Goal: Check status: Check status

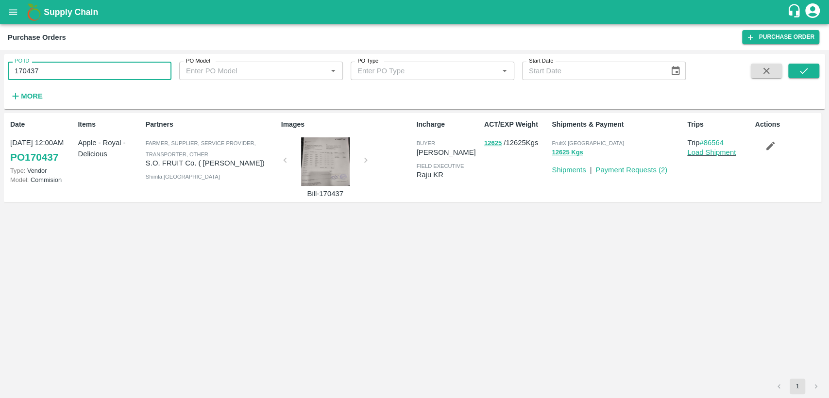
click at [33, 71] on input "170437" at bounding box center [90, 71] width 164 height 18
type input "174980"
click at [795, 77] on button "submit" at bounding box center [803, 71] width 31 height 15
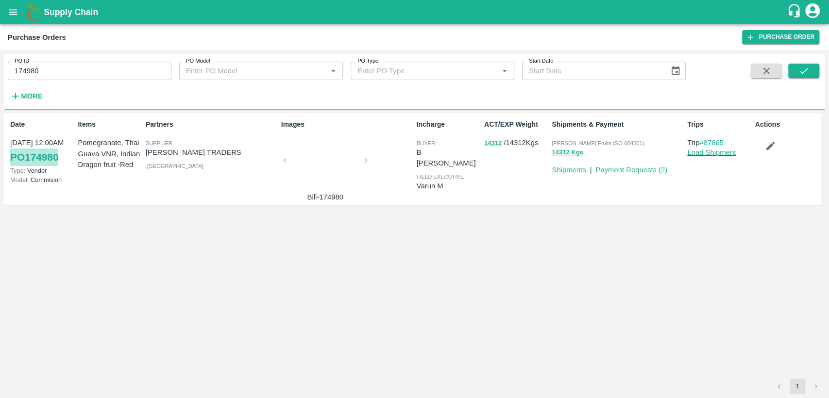
click at [33, 160] on link "PO 174980" at bounding box center [34, 157] width 48 height 17
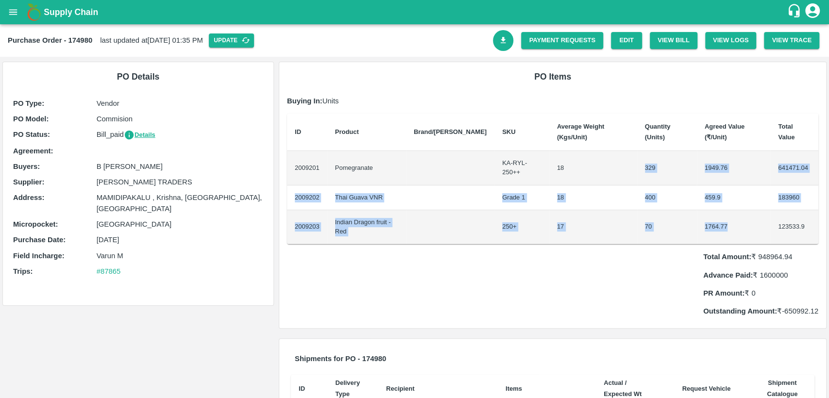
drag, startPoint x: 630, startPoint y: 152, endPoint x: 729, endPoint y: 202, distance: 110.7
click at [729, 202] on tbody "2009201 Pomegranate KA-RYL-250++ 18 329 1949.76 641471.04 2009202 Thai Guava VN…" at bounding box center [552, 197] width 531 height 93
